Goal: Task Accomplishment & Management: Use online tool/utility

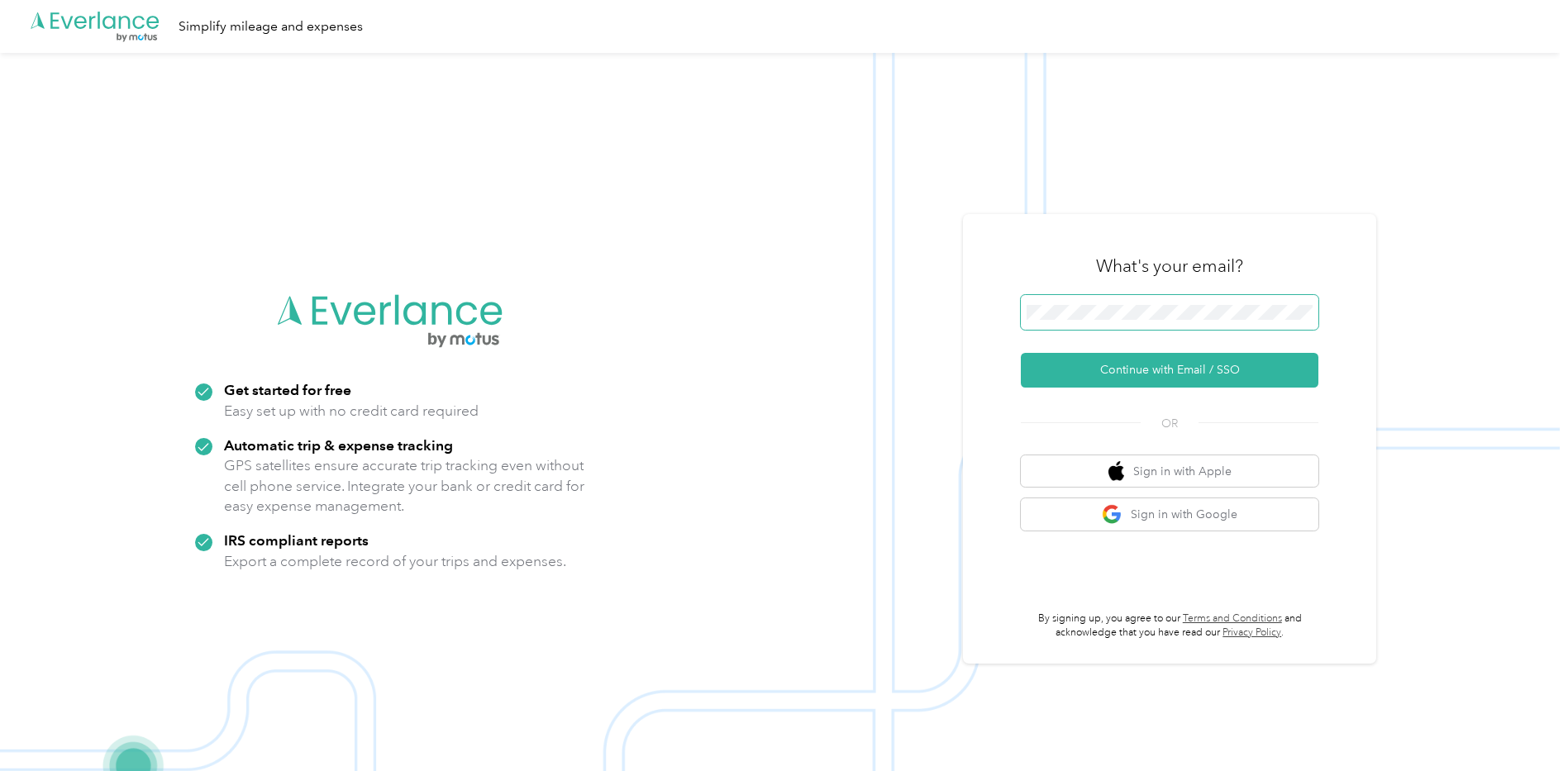
click at [1155, 304] on span at bounding box center [1169, 313] width 297 height 35
click at [1155, 372] on button "Continue with Email / SSO" at bounding box center [1169, 371] width 297 height 35
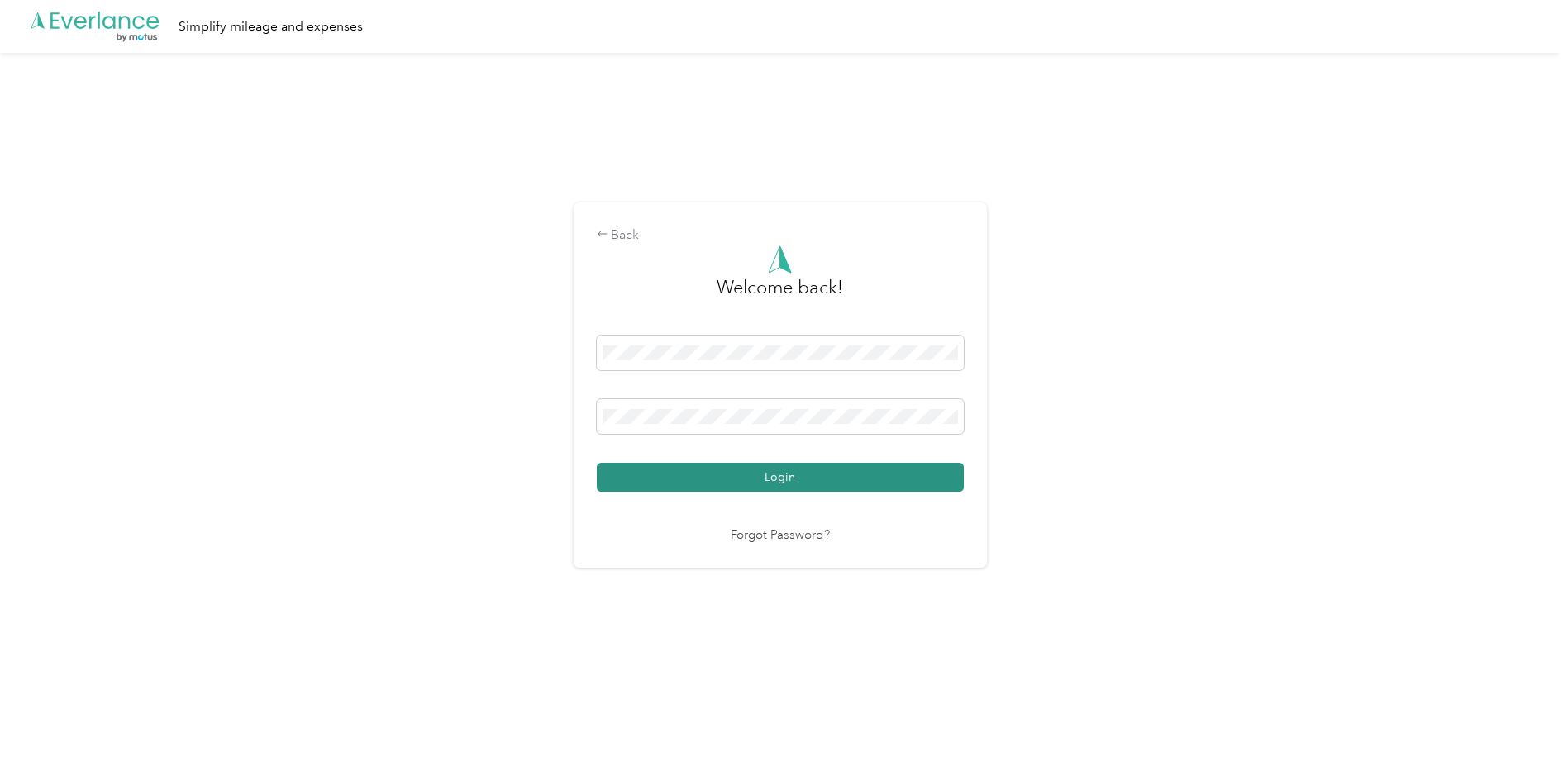
click at [850, 465] on button "Login" at bounding box center [780, 477] width 367 height 29
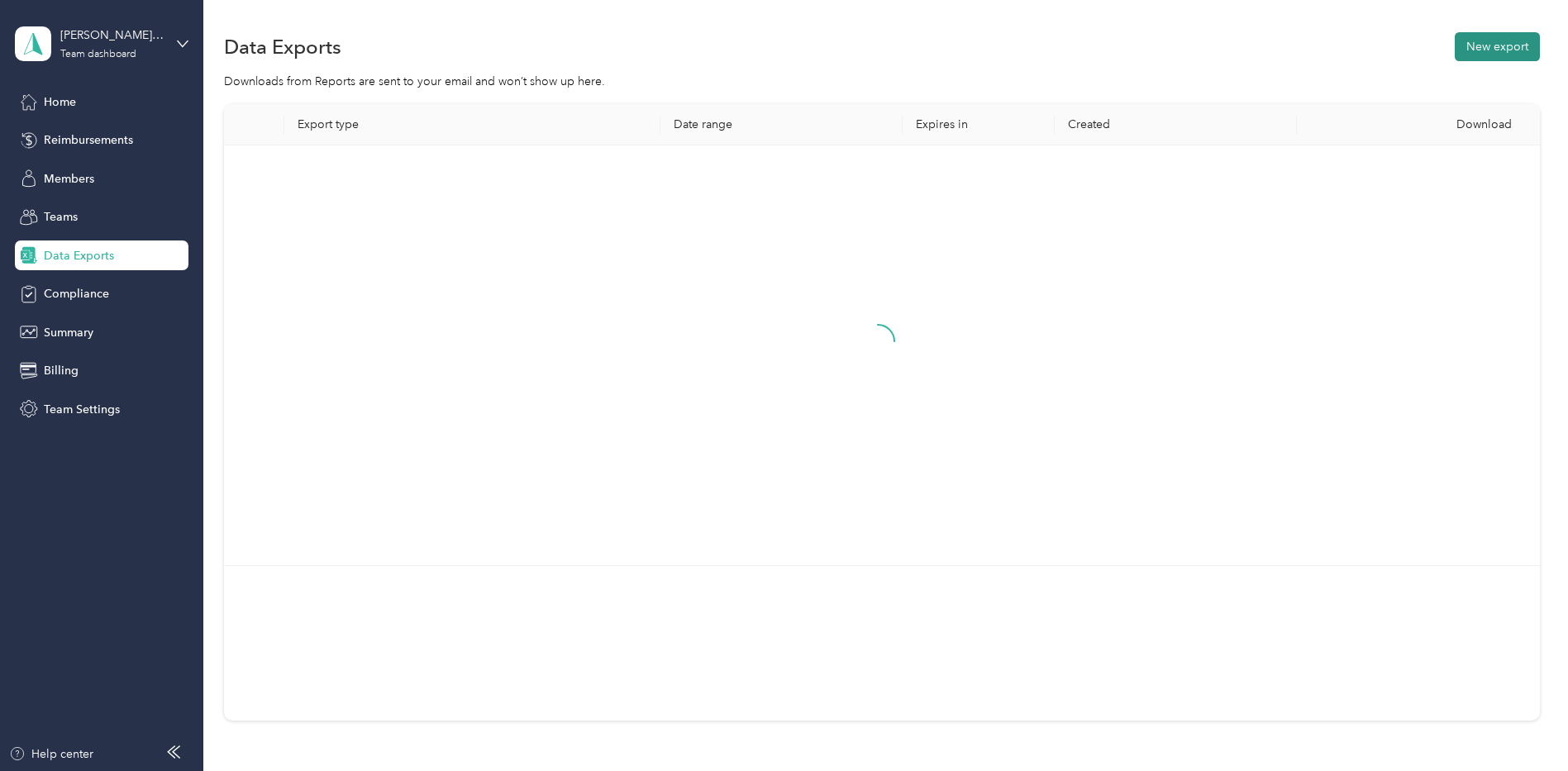
click at [1504, 51] on button "New export" at bounding box center [1496, 47] width 85 height 29
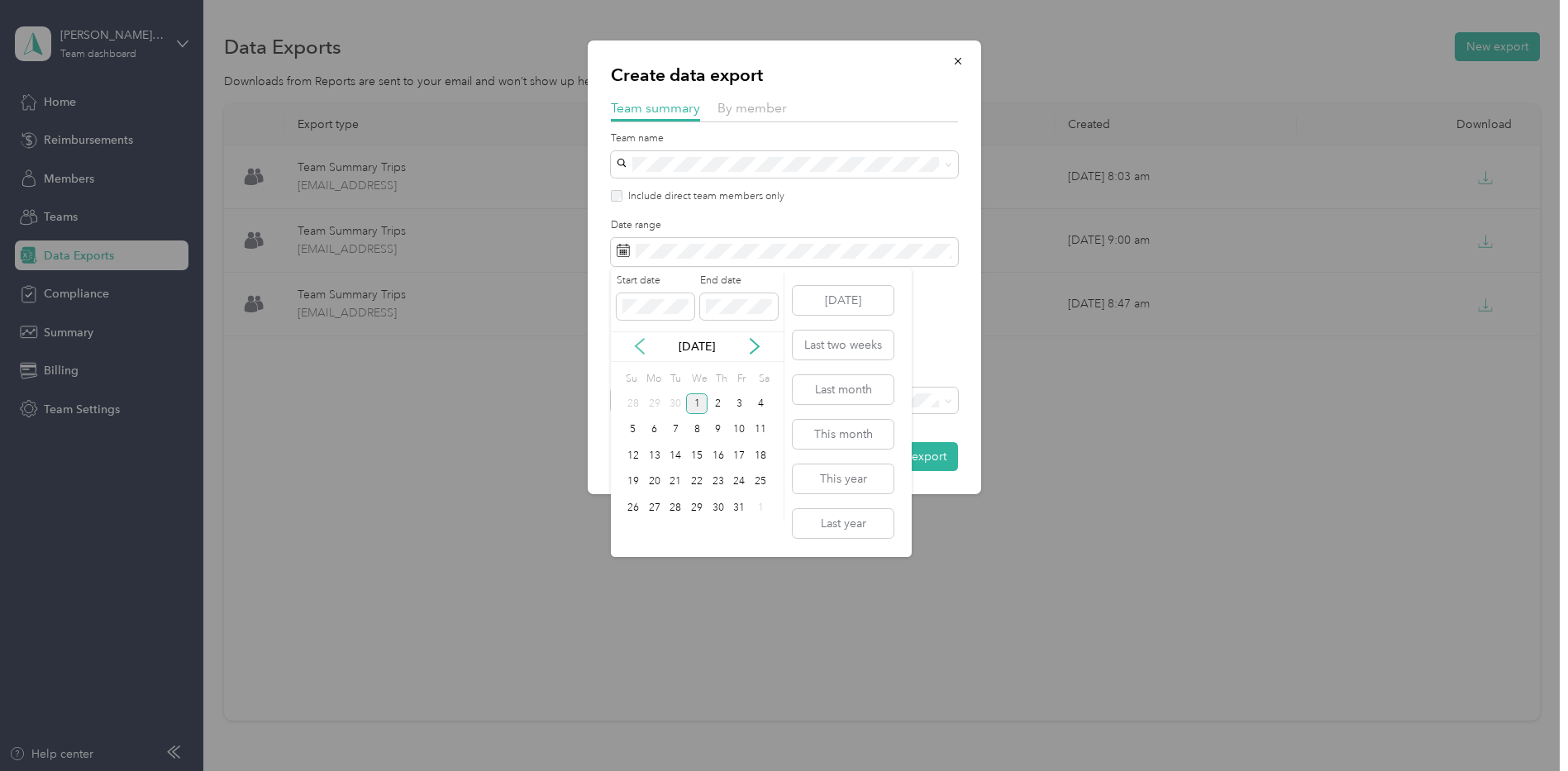
click at [647, 346] on icon at bounding box center [639, 346] width 17 height 17
click at [654, 478] on div "22" at bounding box center [654, 482] width 21 height 21
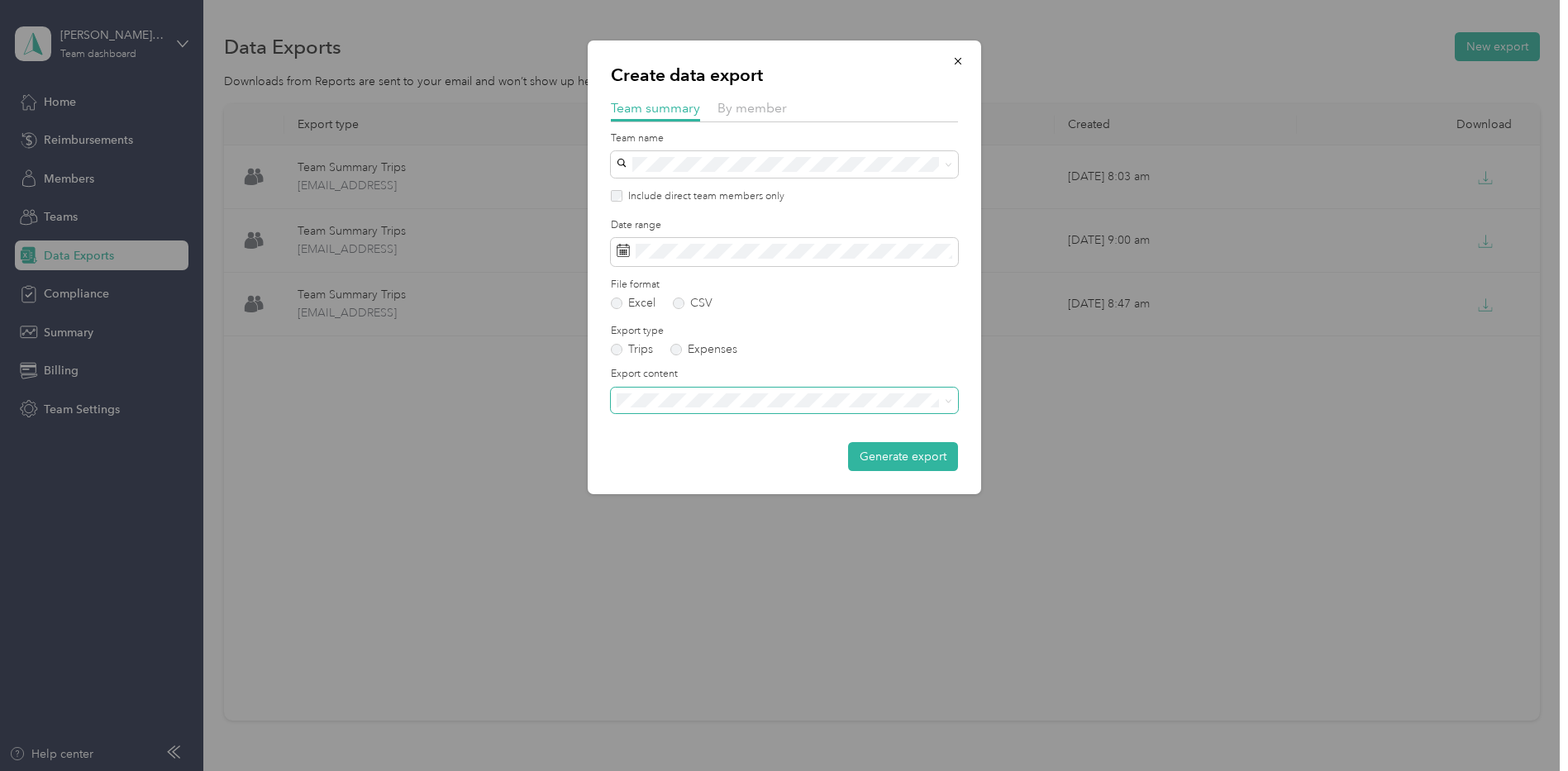
click at [880, 409] on span at bounding box center [784, 400] width 347 height 27
click at [876, 455] on div "Summary and full trips list" at bounding box center [784, 458] width 324 height 17
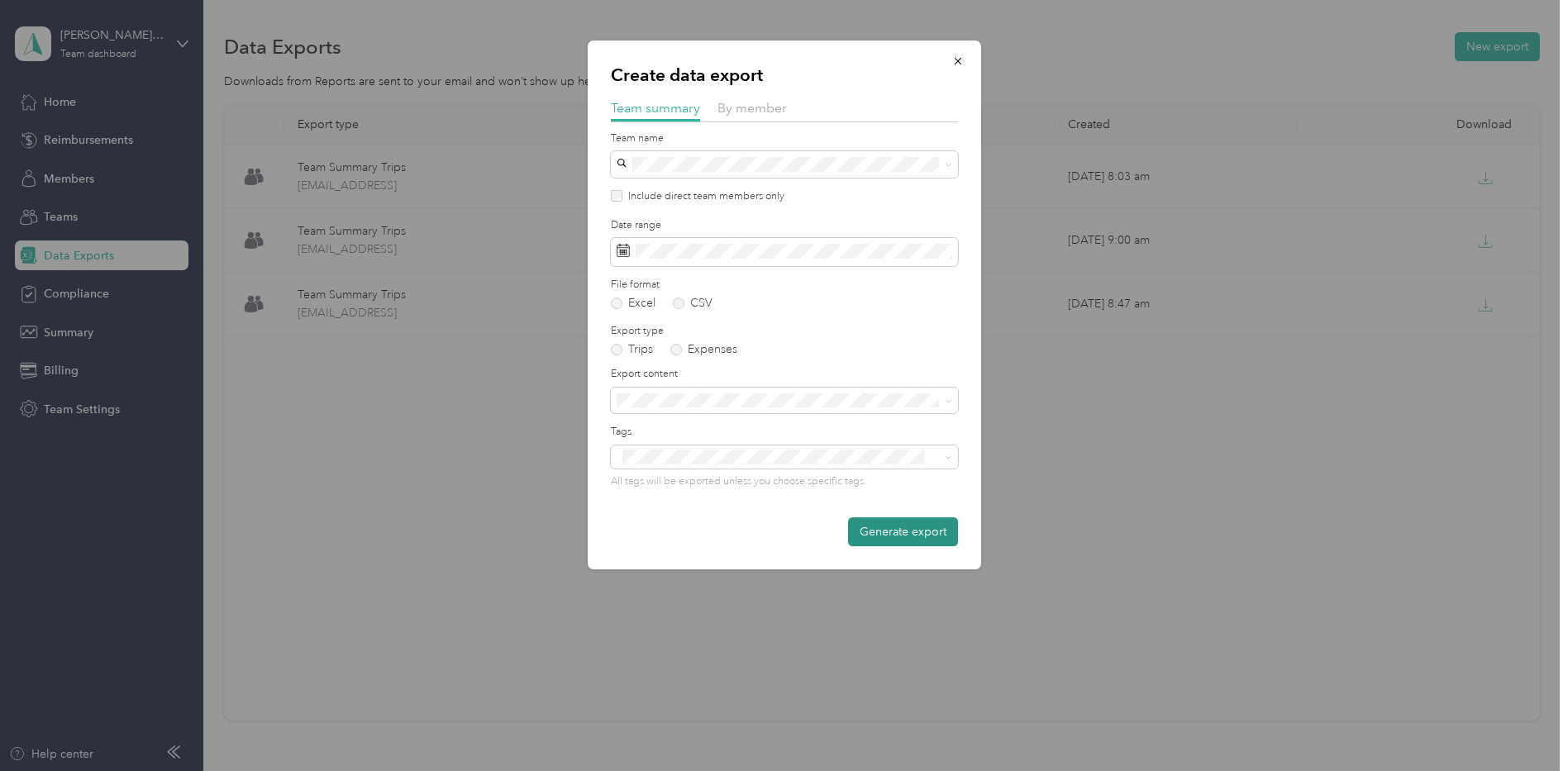
click at [895, 525] on button "Generate export" at bounding box center [903, 532] width 110 height 29
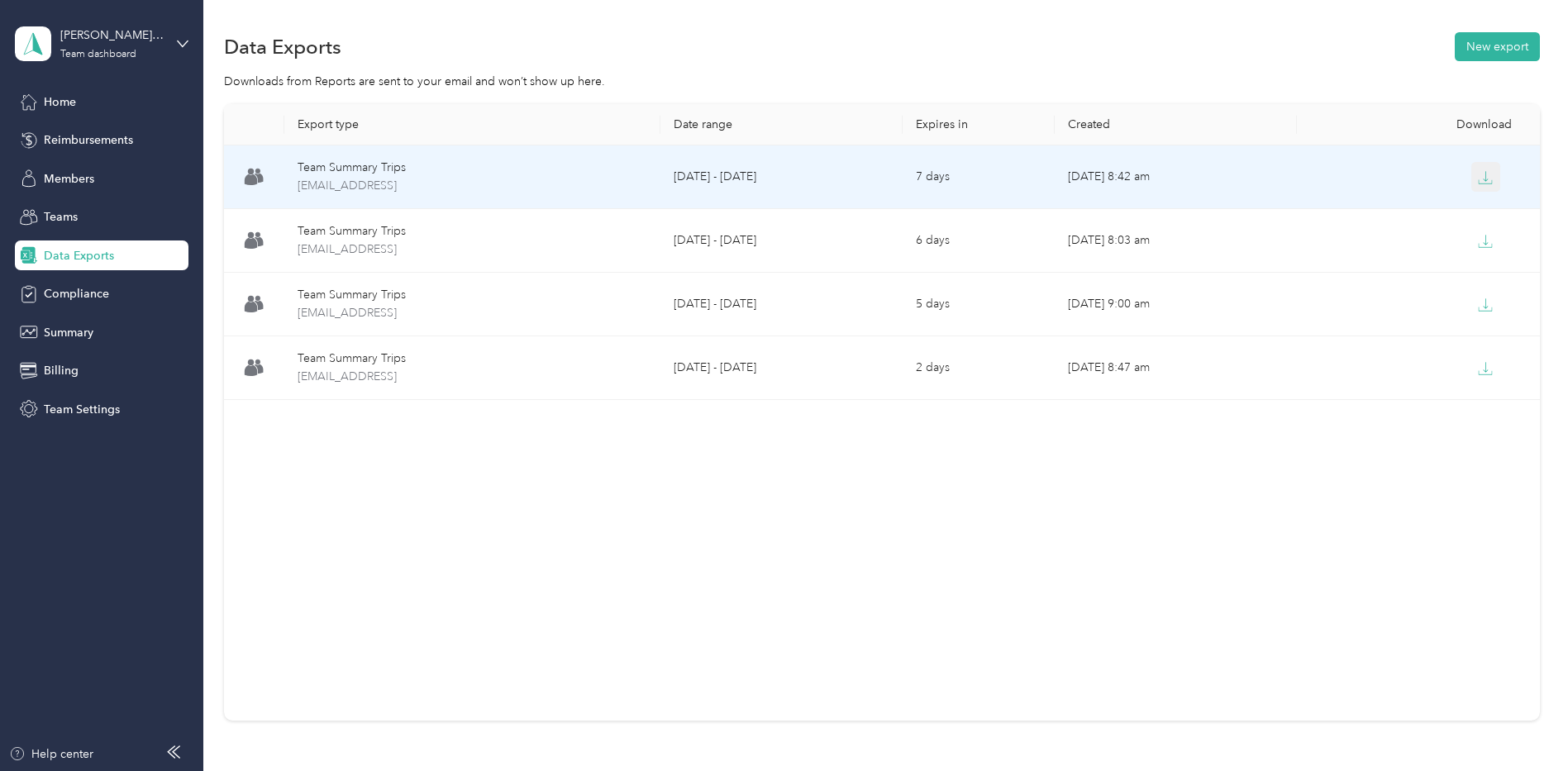
click at [1484, 178] on icon "button" at bounding box center [1485, 178] width 15 height 15
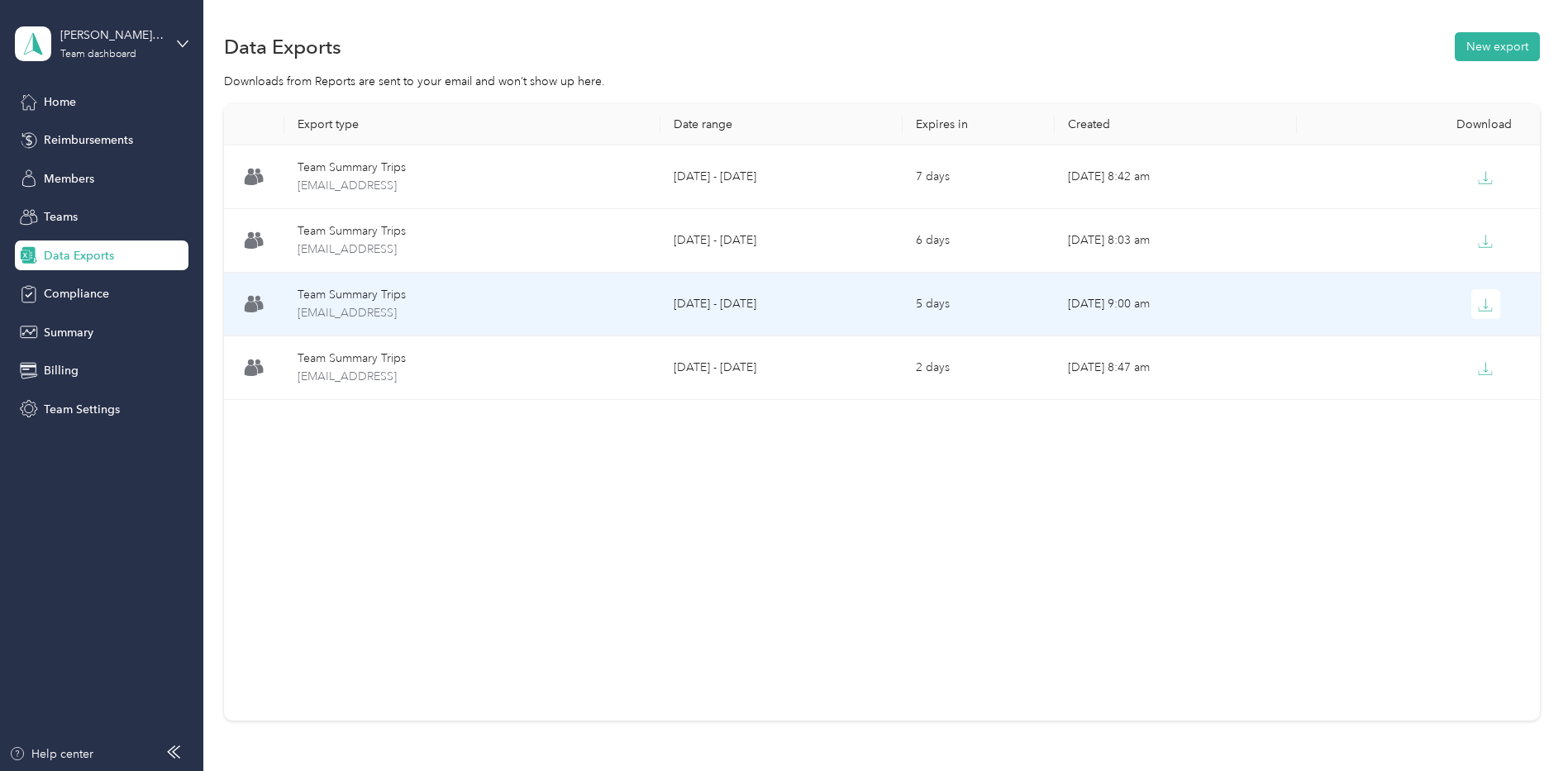
click at [1491, 279] on td at bounding box center [1418, 304] width 242 height 63
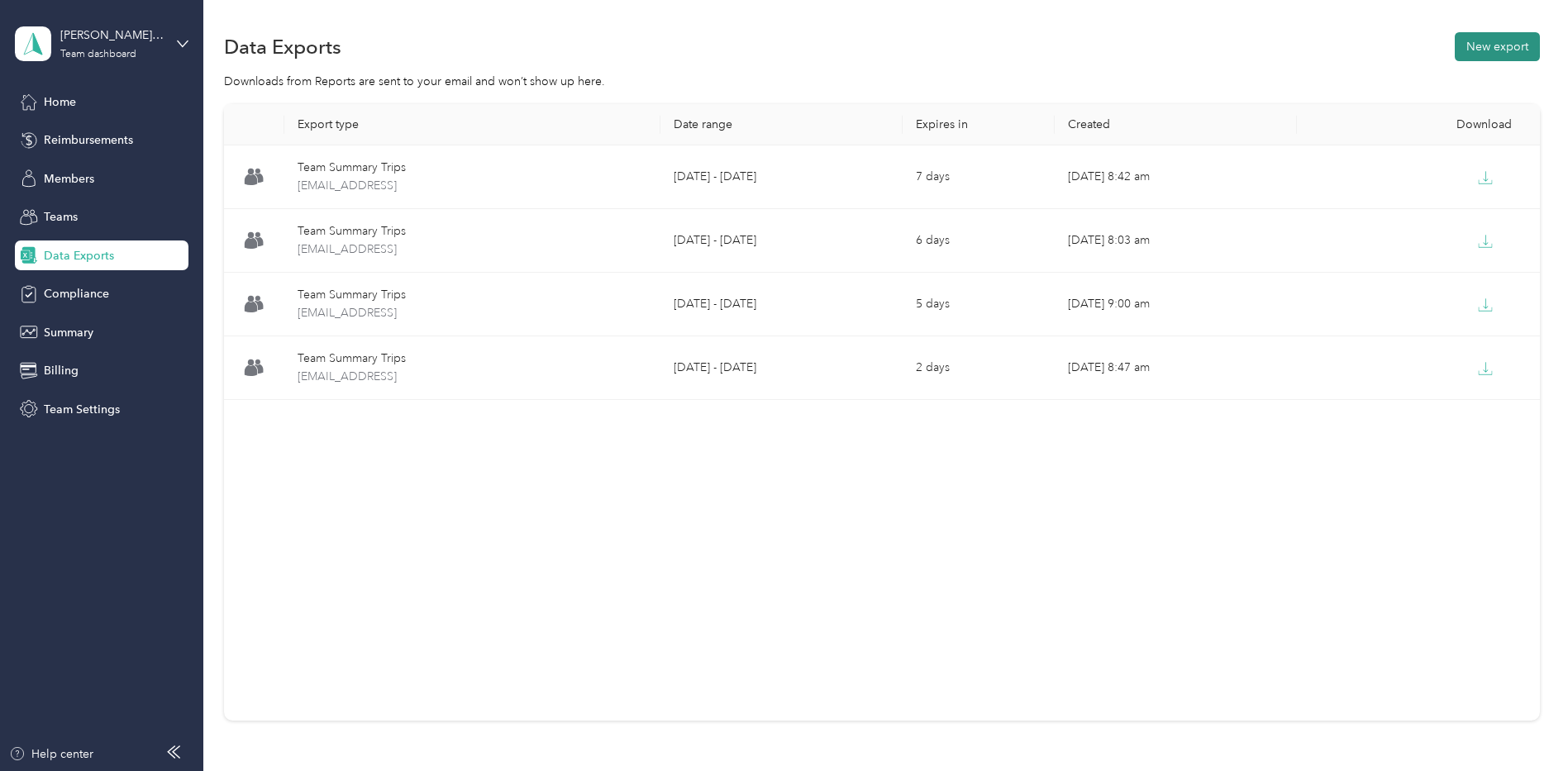
click at [1515, 44] on button "New export" at bounding box center [1496, 47] width 85 height 29
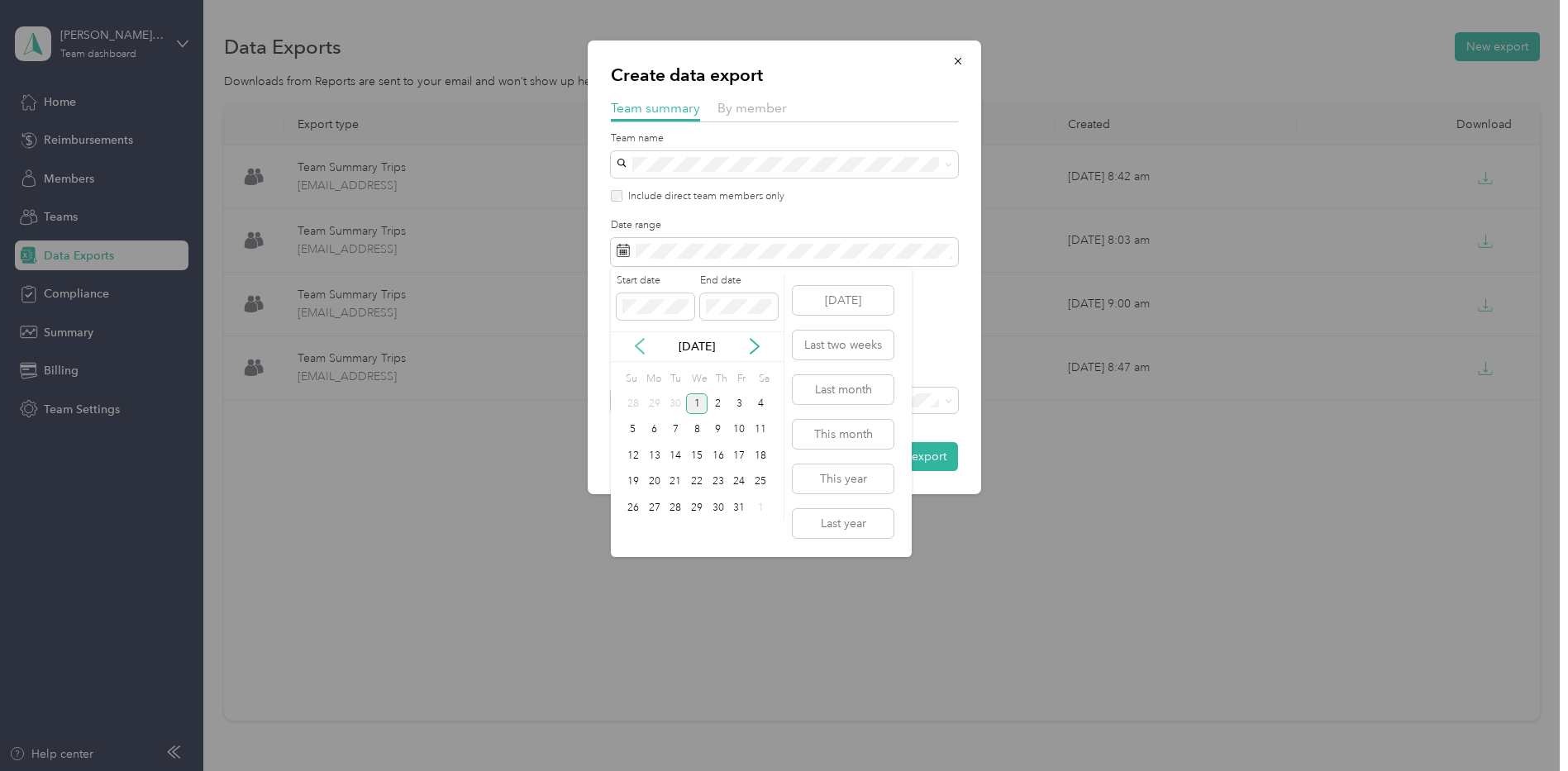
click at [638, 341] on icon at bounding box center [639, 346] width 17 height 17
click at [660, 510] on div "29" at bounding box center [654, 508] width 21 height 21
click at [659, 510] on div "29" at bounding box center [654, 508] width 21 height 21
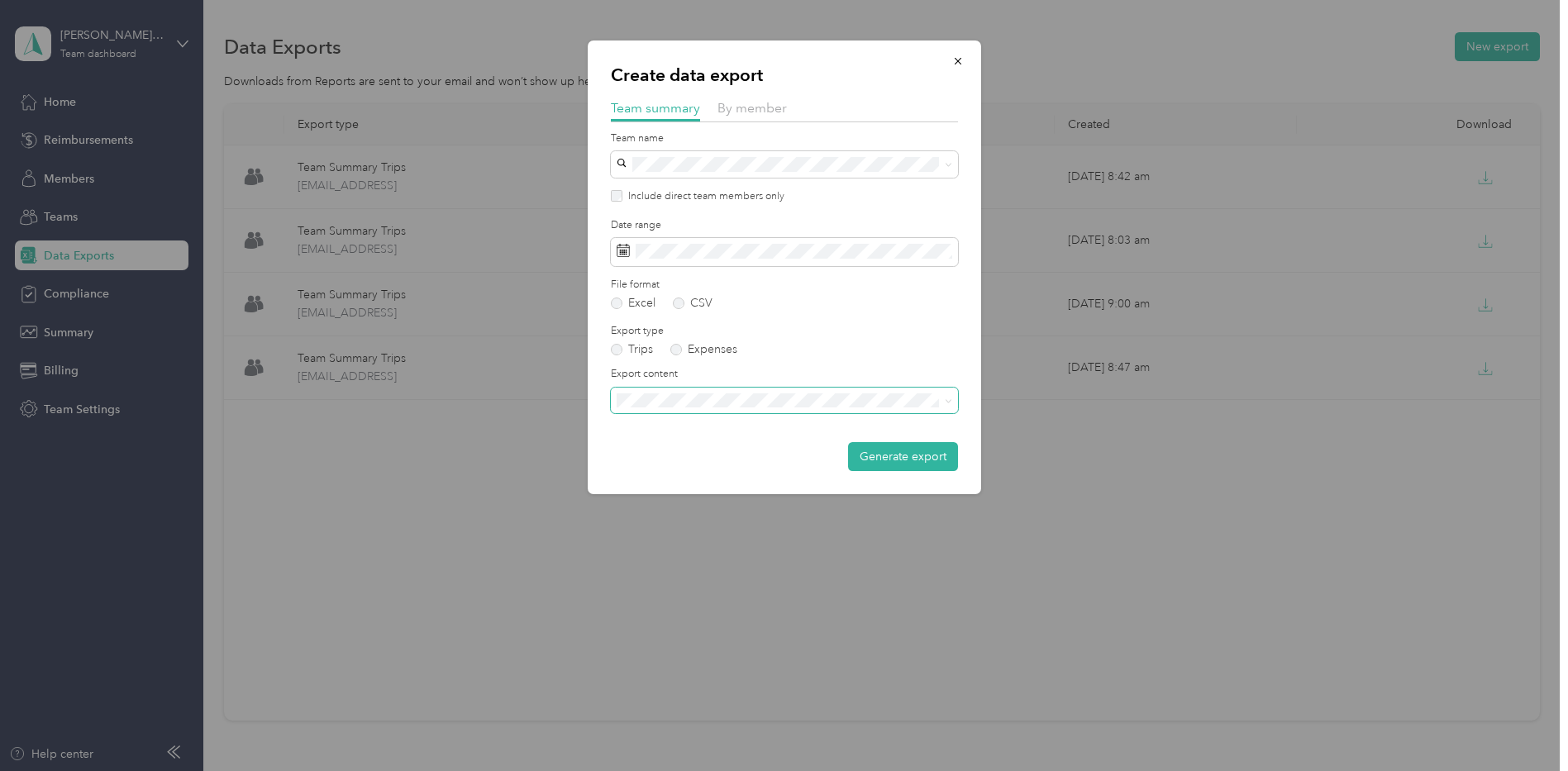
click at [813, 410] on span at bounding box center [784, 400] width 347 height 27
click at [795, 453] on div "Summary and full trips list" at bounding box center [784, 458] width 324 height 17
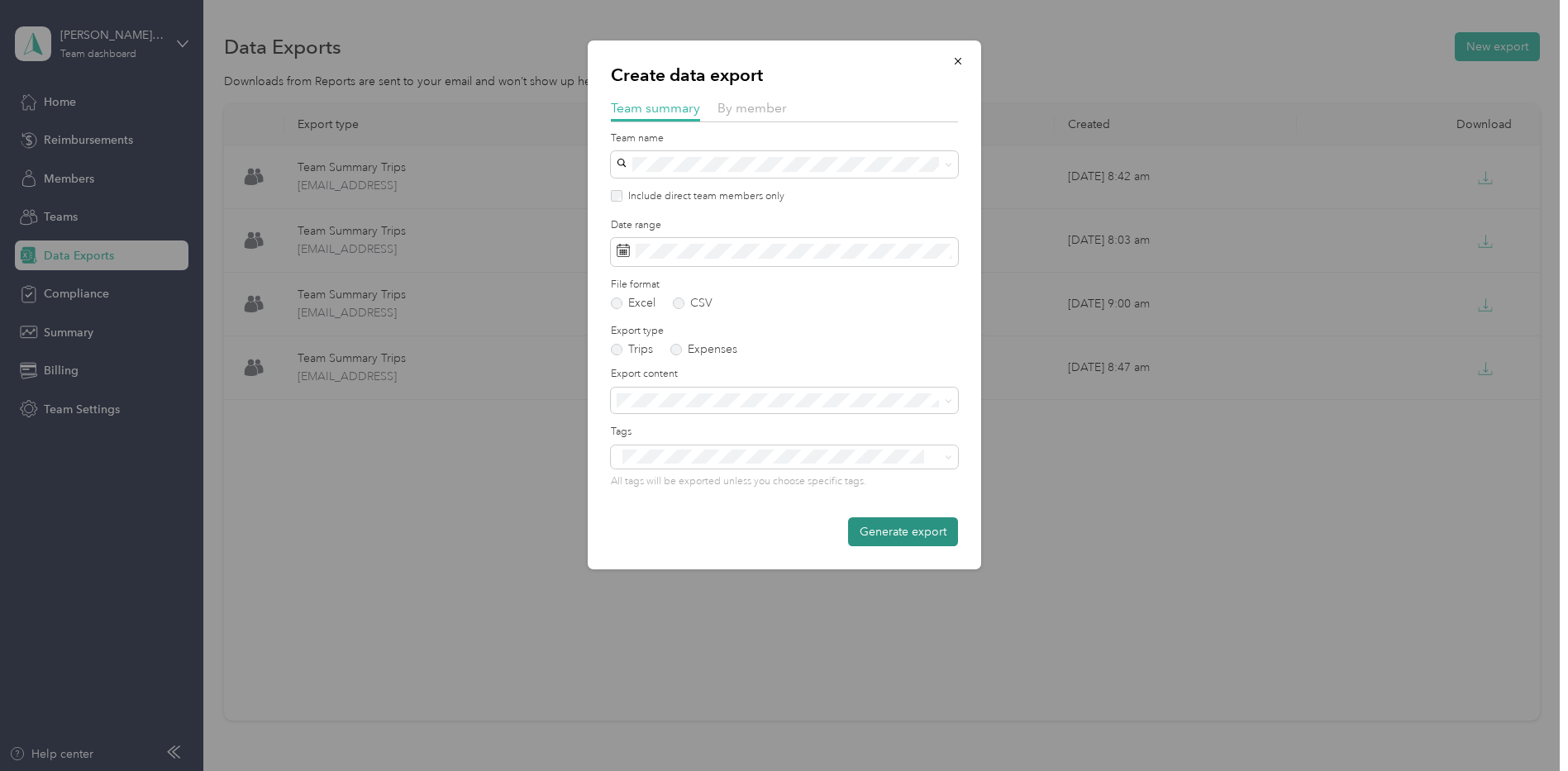
click at [917, 520] on button "Generate export" at bounding box center [903, 532] width 110 height 29
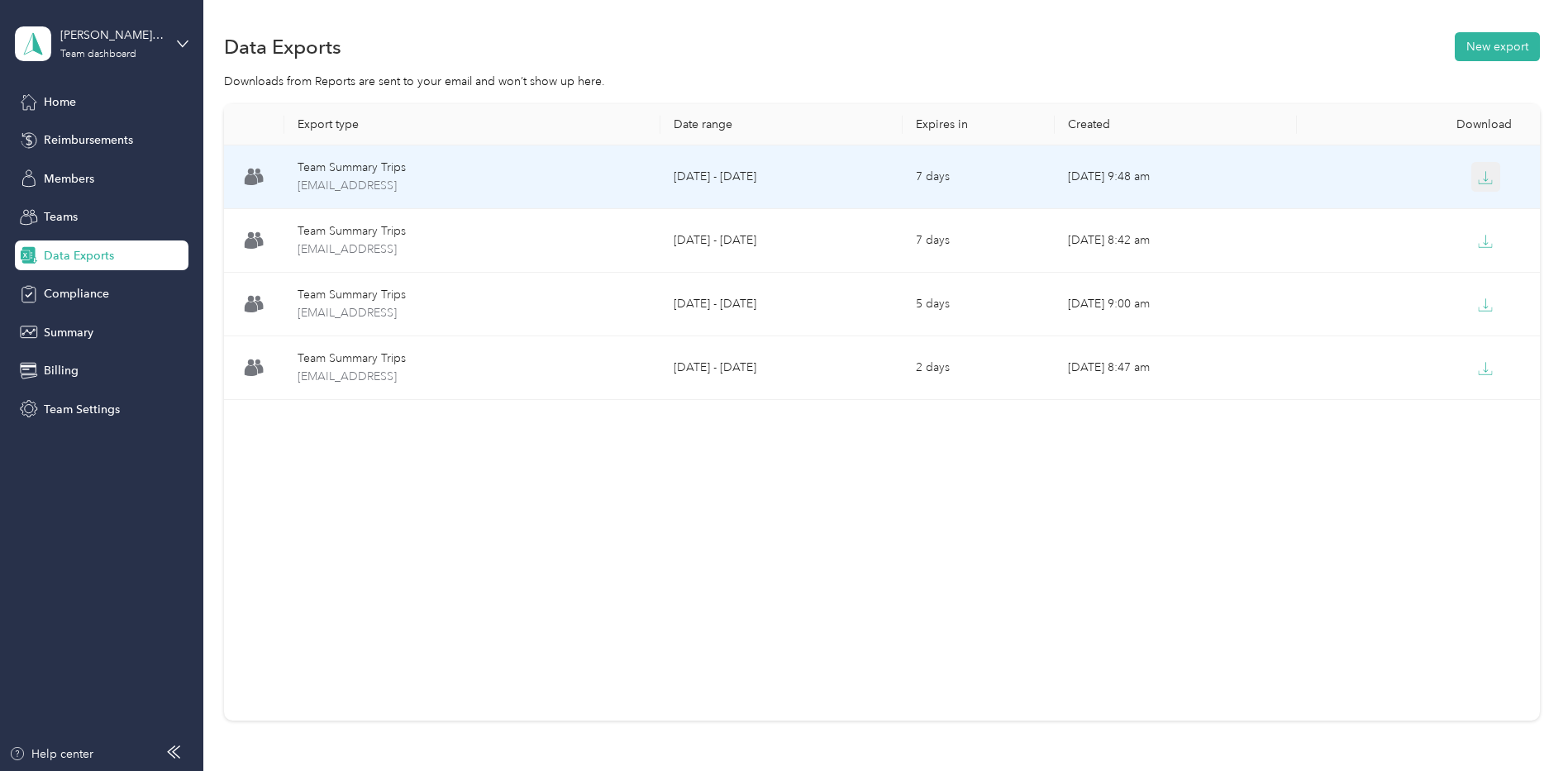
click at [1488, 175] on button "button" at bounding box center [1485, 177] width 29 height 29
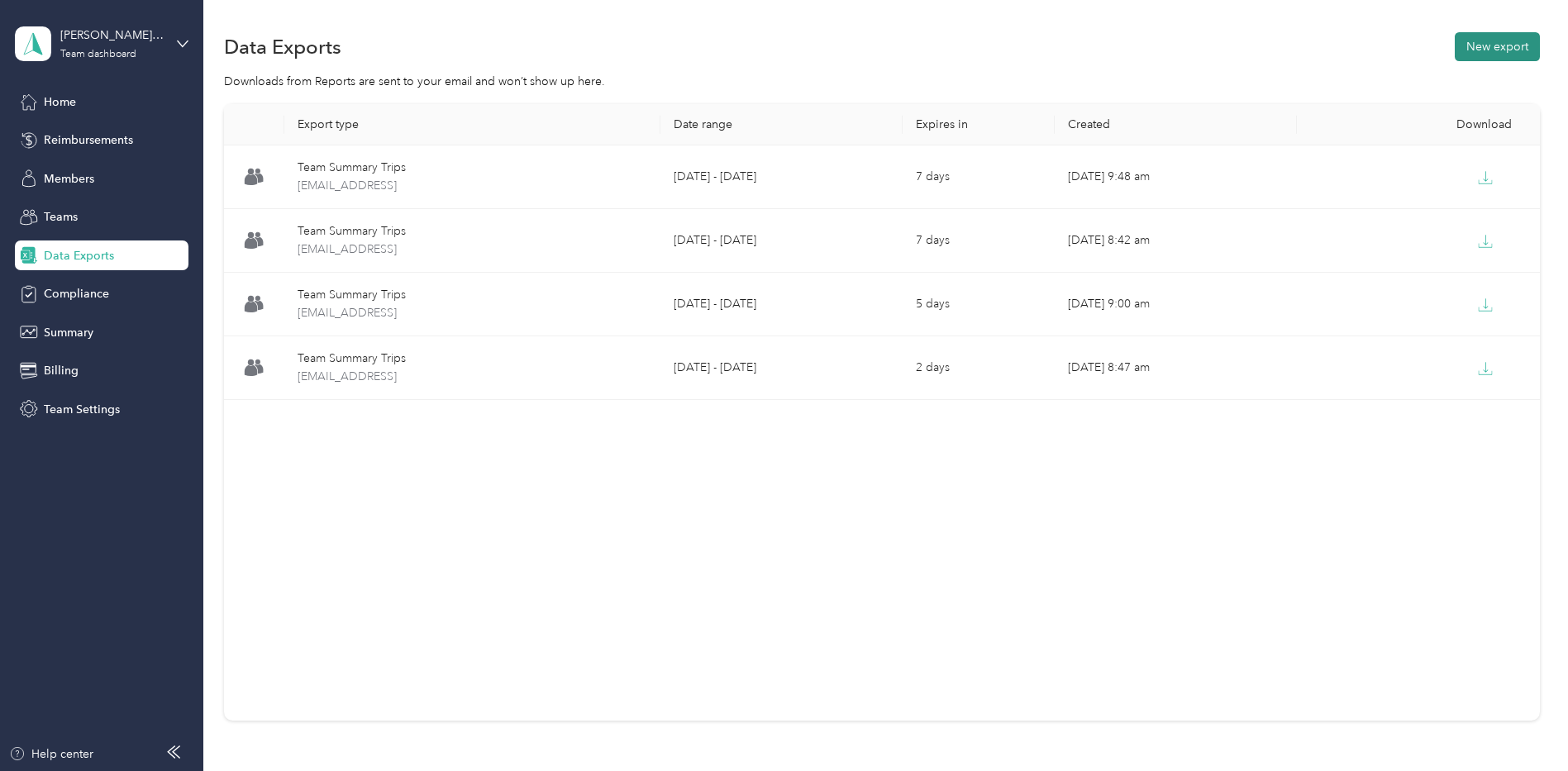
click at [1485, 43] on button "New export" at bounding box center [1496, 47] width 85 height 29
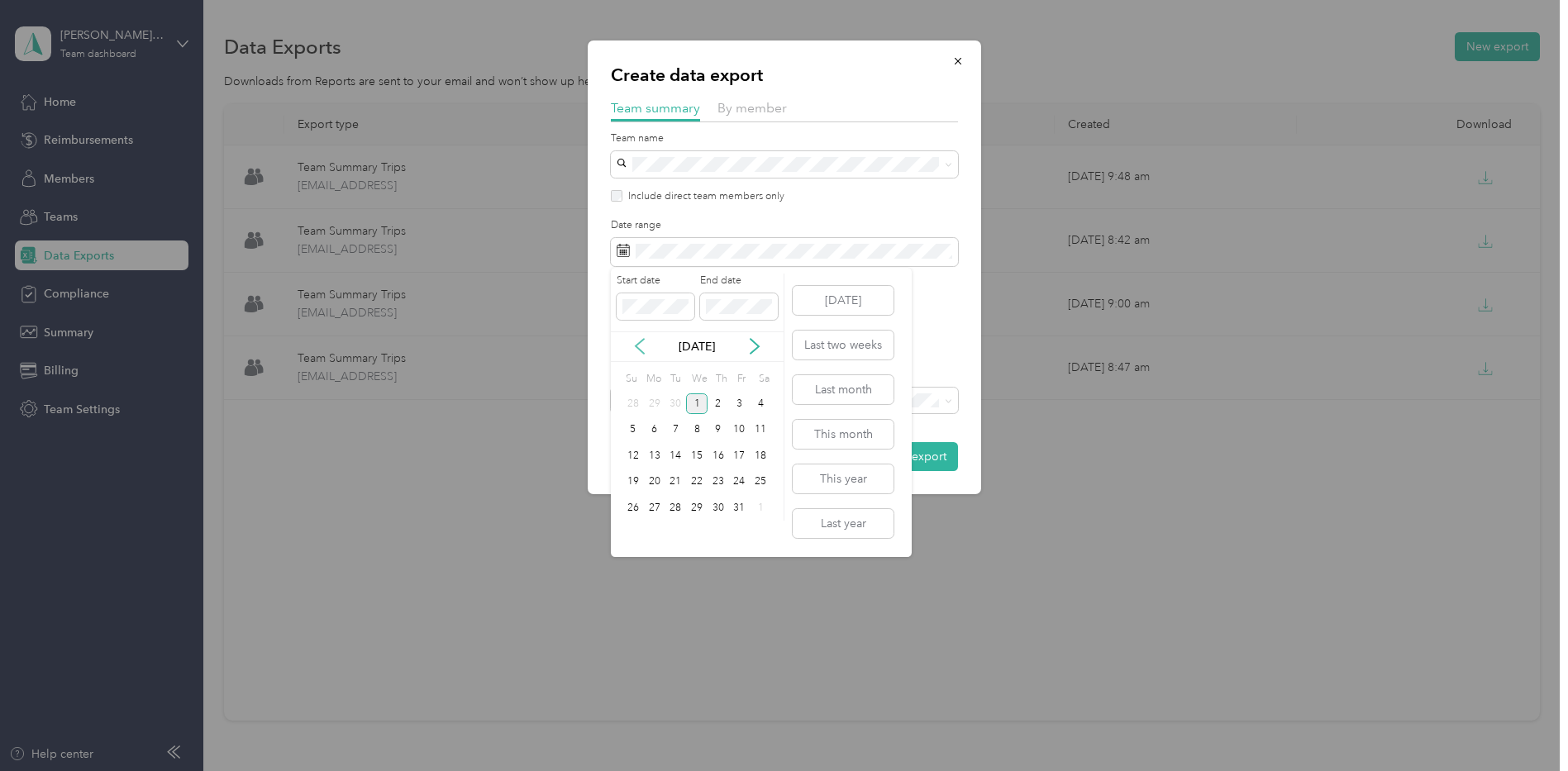
click at [646, 354] on icon at bounding box center [639, 346] width 17 height 17
click at [679, 480] on div "23" at bounding box center [674, 482] width 21 height 21
click at [677, 483] on div "23" at bounding box center [674, 482] width 21 height 21
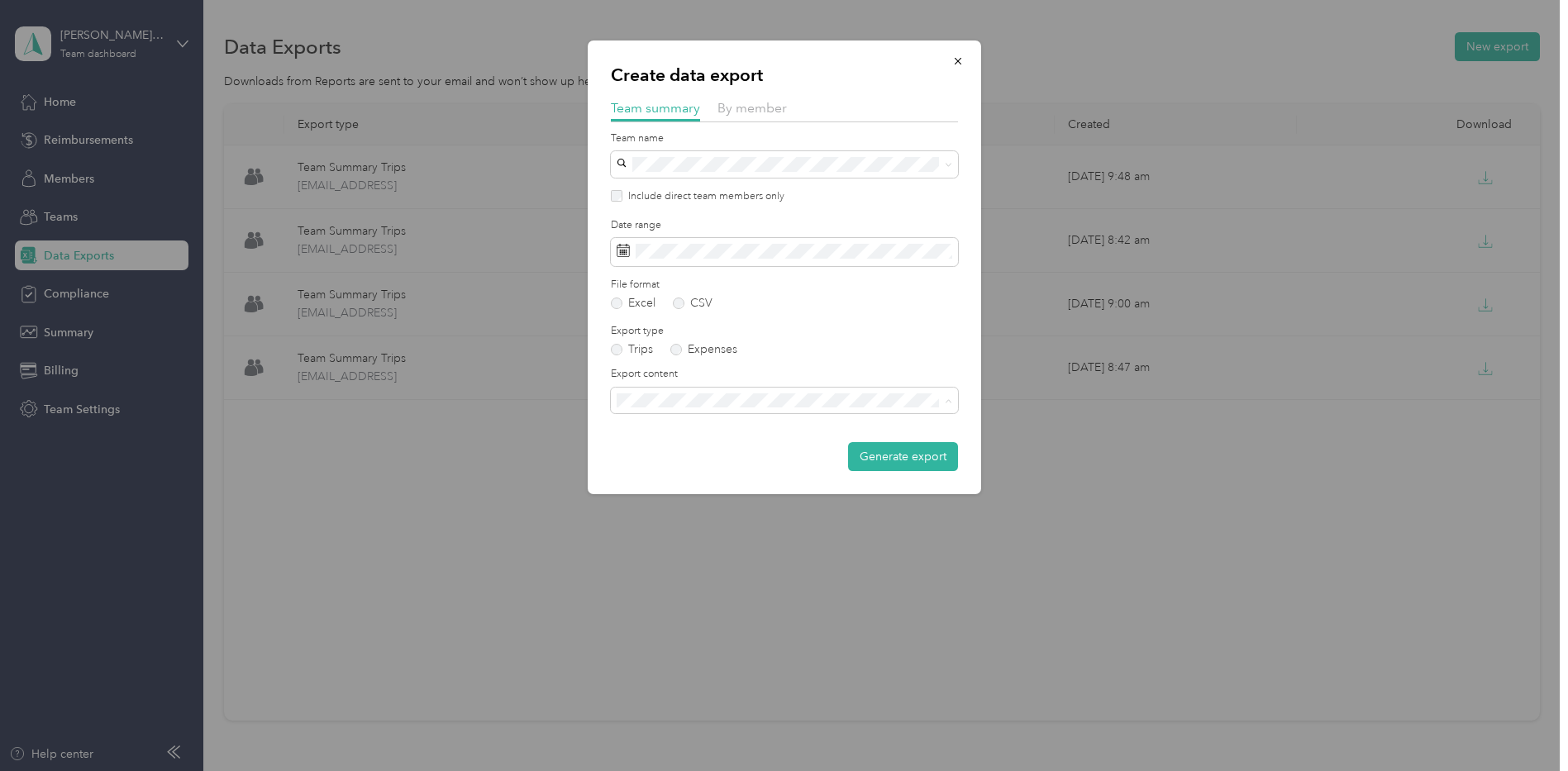
click at [741, 452] on span "Summary and full trips list" at bounding box center [688, 458] width 132 height 14
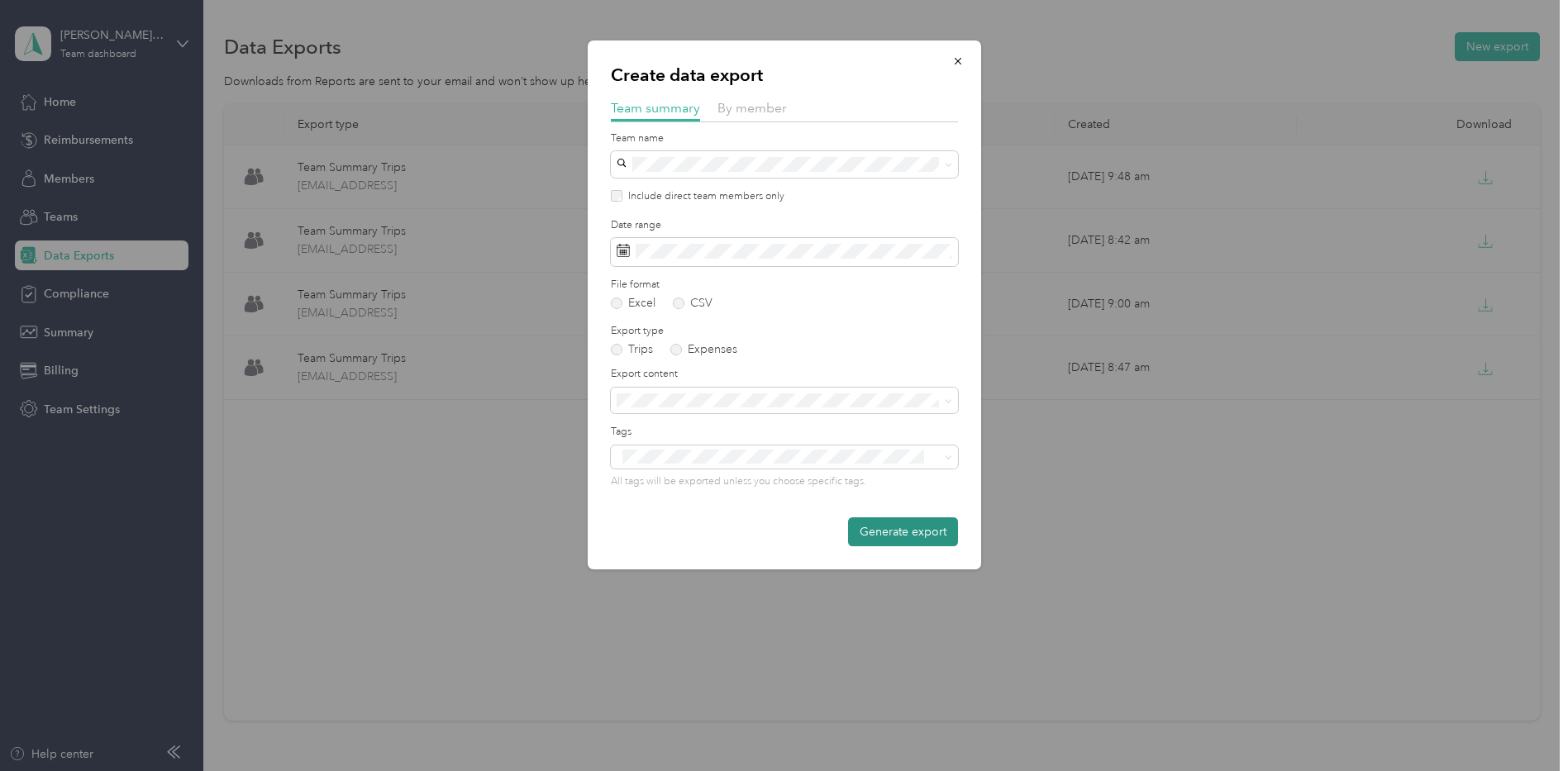
click at [897, 527] on button "Generate export" at bounding box center [903, 532] width 110 height 29
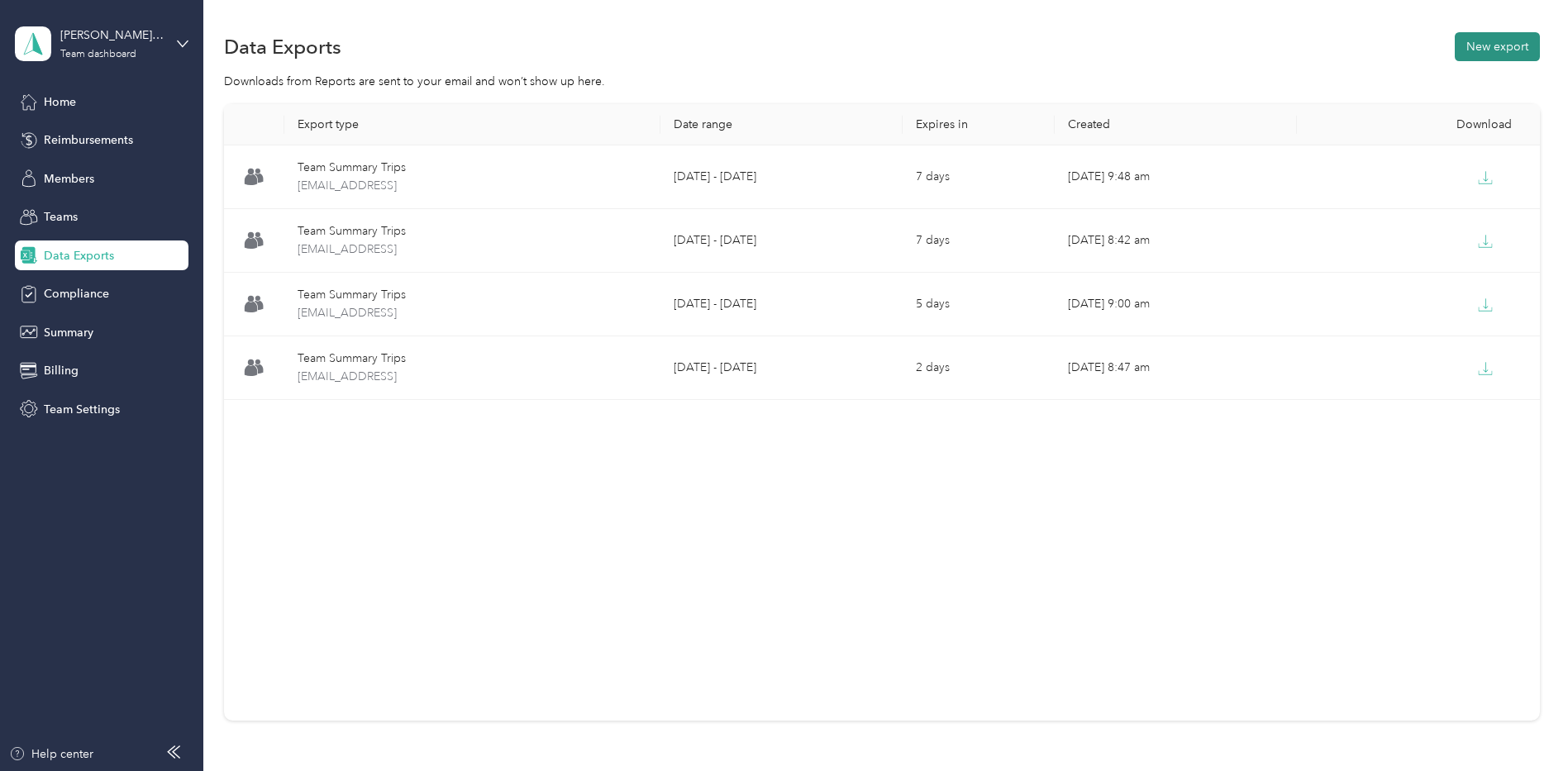
click at [1496, 49] on button "New export" at bounding box center [1496, 47] width 85 height 29
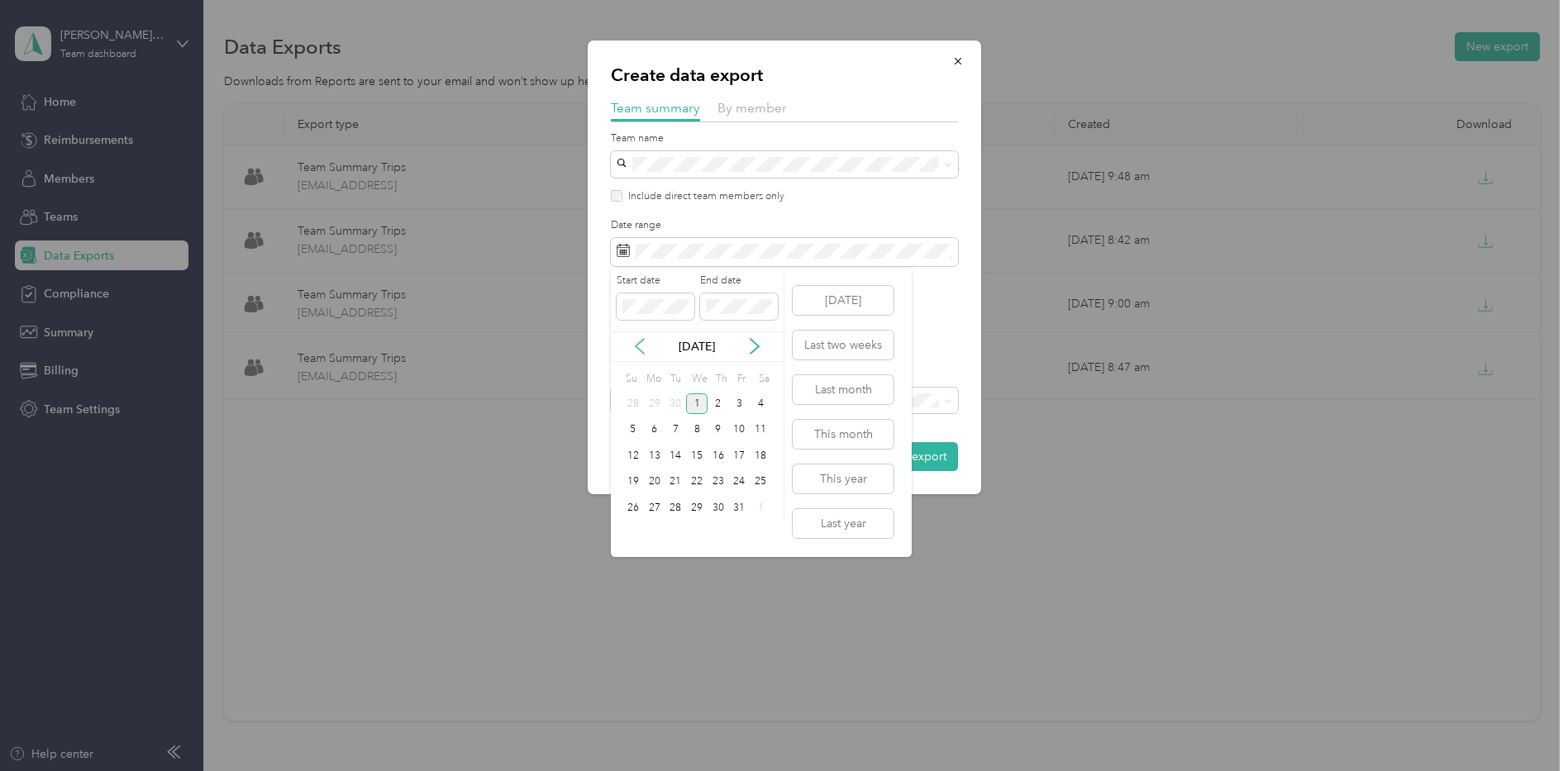
click at [644, 345] on icon at bounding box center [639, 346] width 17 height 17
click at [682, 483] on div "23" at bounding box center [674, 482] width 21 height 21
click at [679, 482] on div "23" at bounding box center [674, 482] width 21 height 21
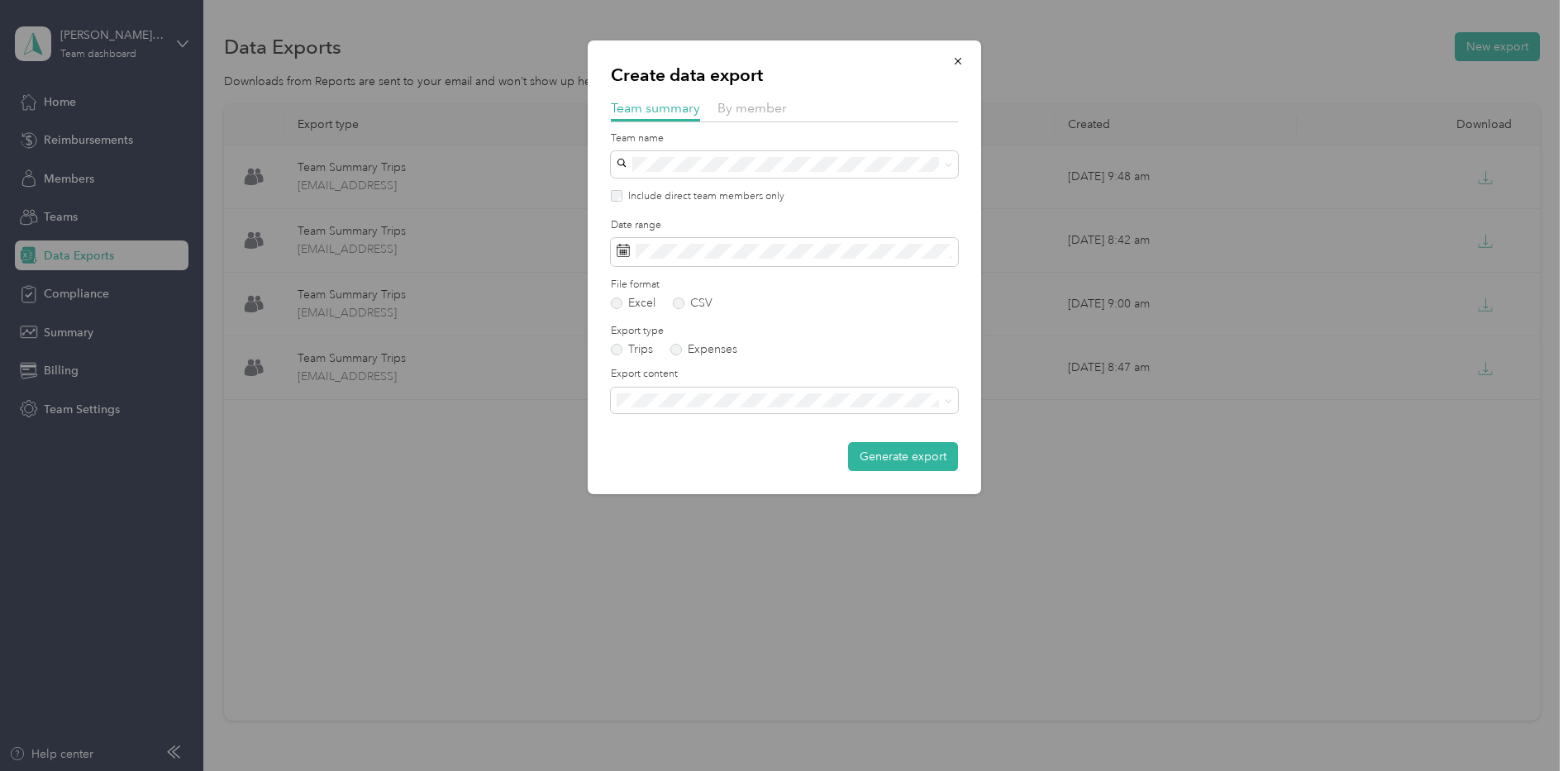
click at [785, 455] on div "Summary and full trips list" at bounding box center [784, 456] width 324 height 17
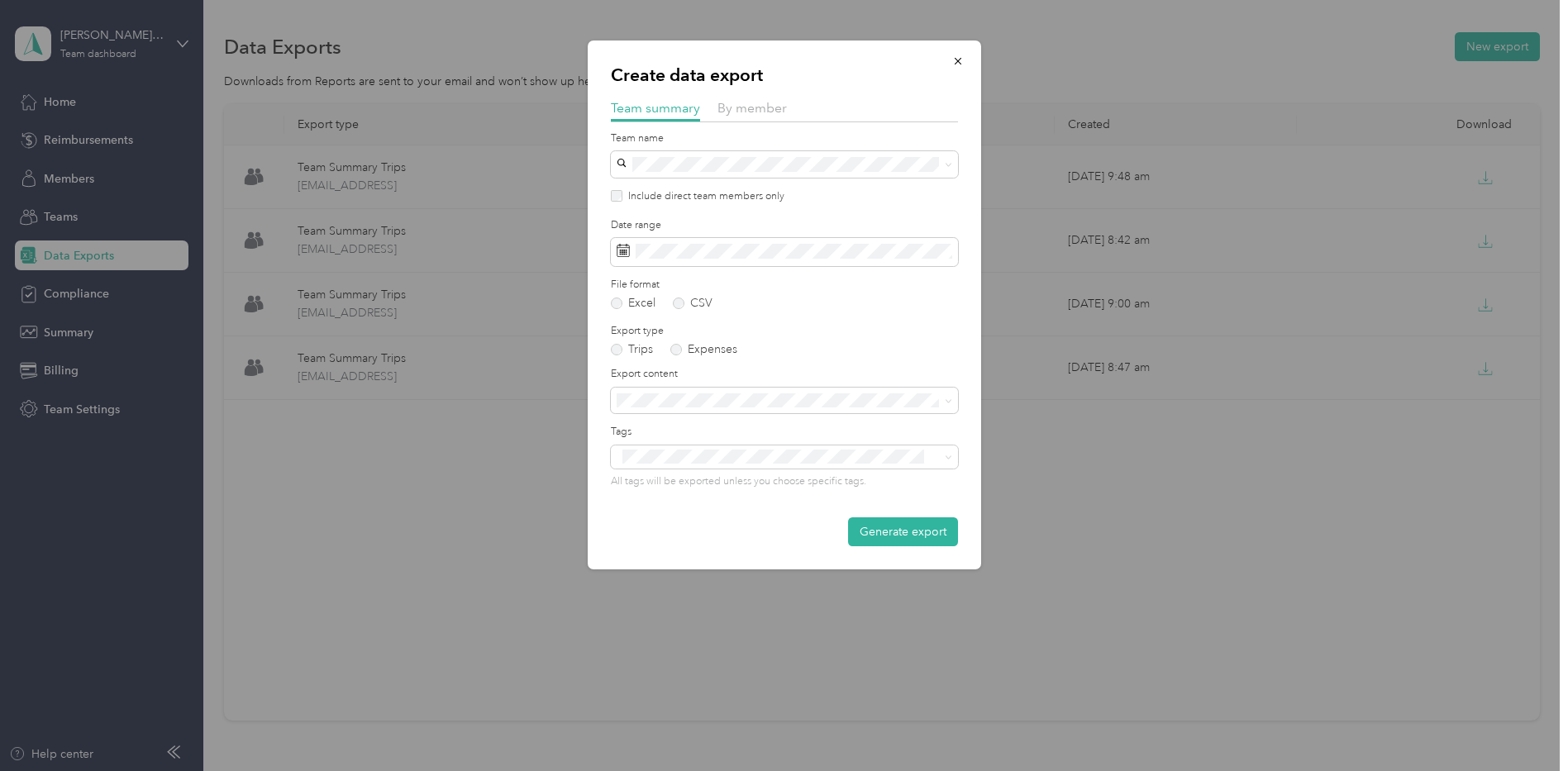
click at [883, 530] on button "Generate export" at bounding box center [903, 532] width 110 height 29
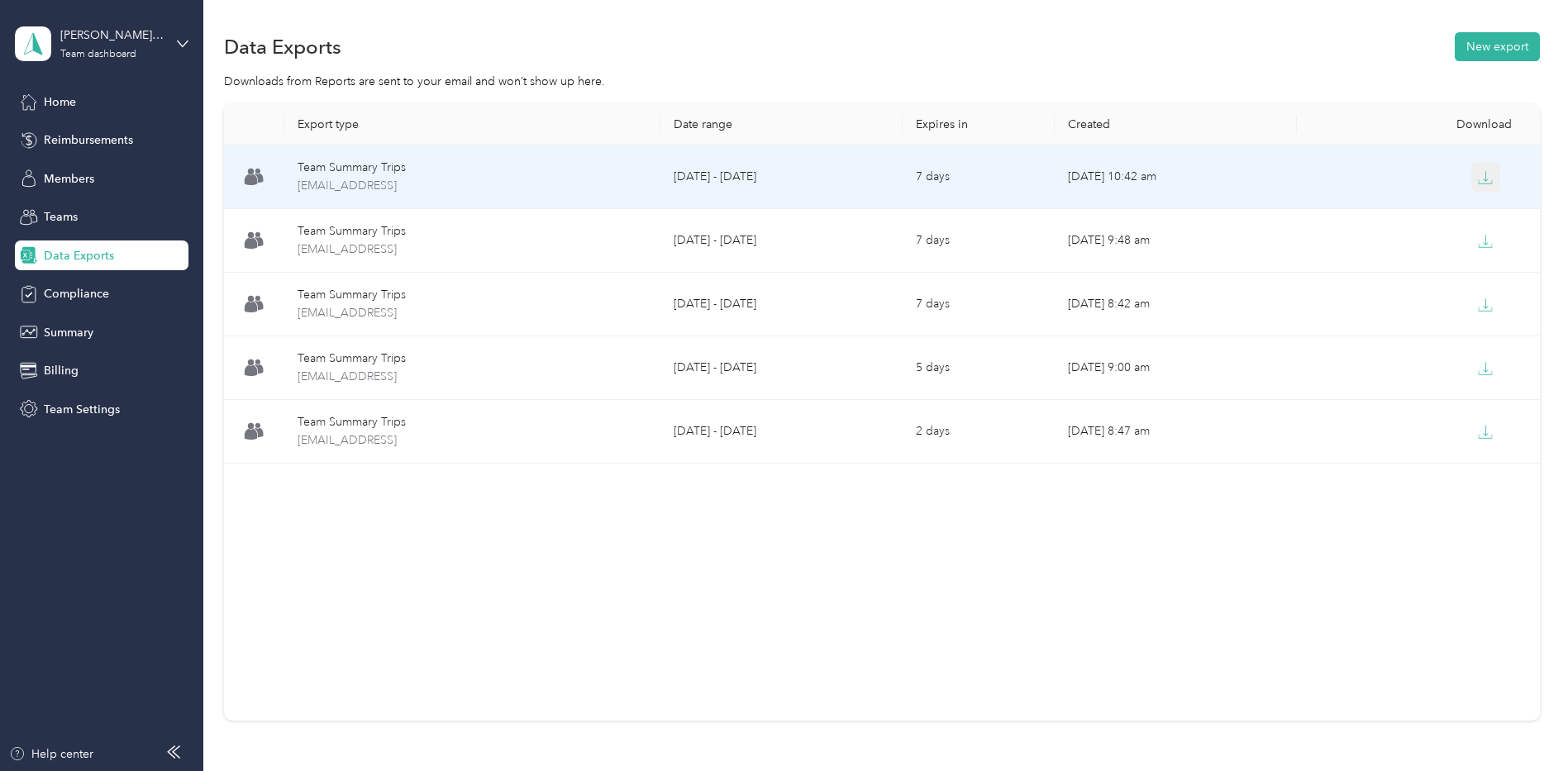
click at [1484, 173] on icon "button" at bounding box center [1485, 178] width 15 height 15
